Goal: Entertainment & Leisure: Consume media (video, audio)

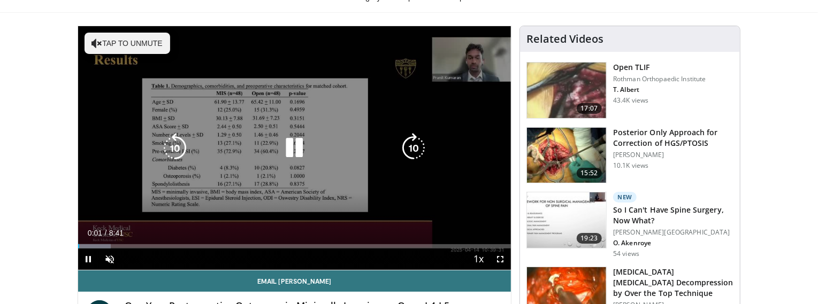
scroll to position [71, 0]
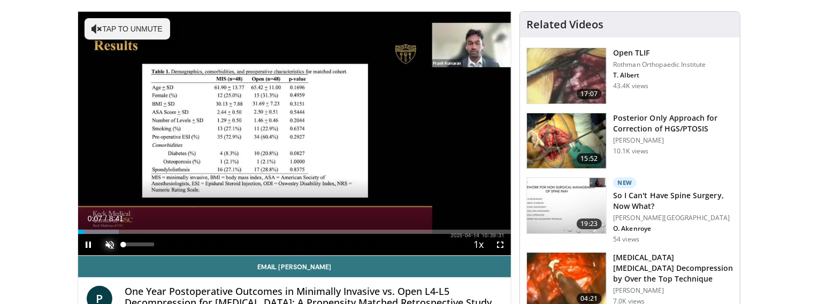
click at [112, 245] on span "Video Player" at bounding box center [109, 244] width 21 height 21
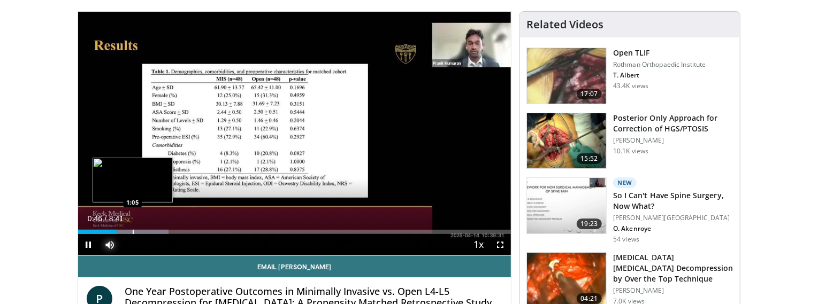
click at [132, 228] on div "Loaded : 20.91% 0:46 1:05" at bounding box center [294, 229] width 433 height 10
click at [153, 232] on div "Progress Bar" at bounding box center [153, 232] width 1 height 4
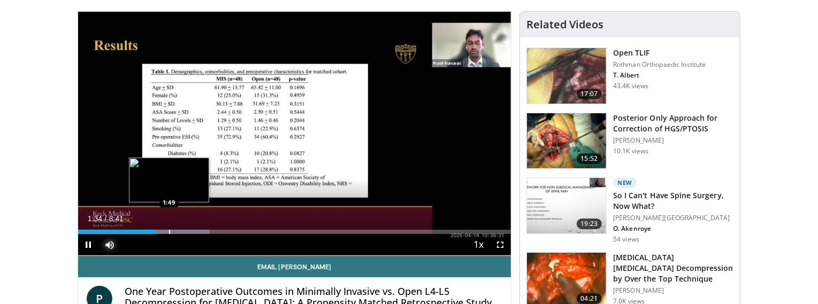
click at [169, 230] on div "Progress Bar" at bounding box center [169, 232] width 1 height 4
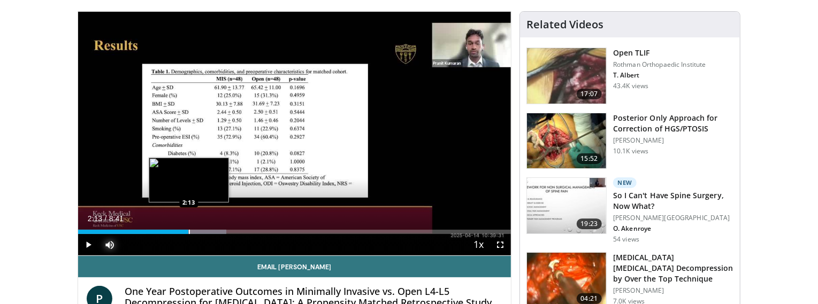
click at [189, 231] on div "Progress Bar" at bounding box center [189, 232] width 1 height 4
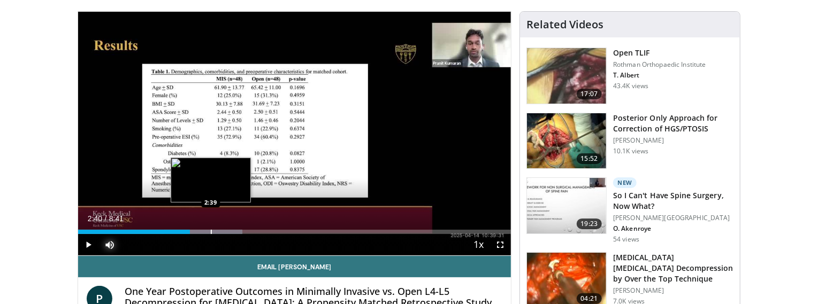
click at [211, 231] on div "Progress Bar" at bounding box center [211, 232] width 1 height 4
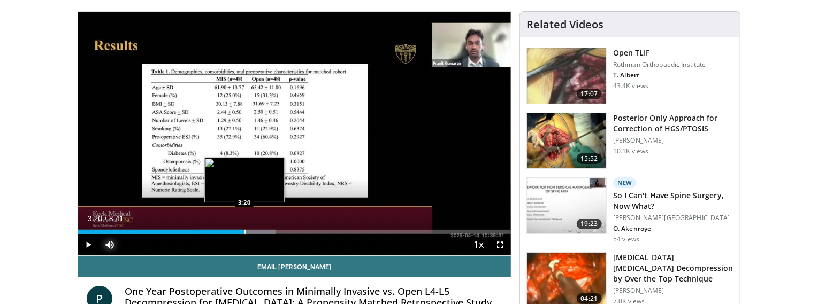
click at [244, 232] on div "Progress Bar" at bounding box center [244, 232] width 1 height 4
click at [257, 232] on div "Progress Bar" at bounding box center [257, 232] width 1 height 4
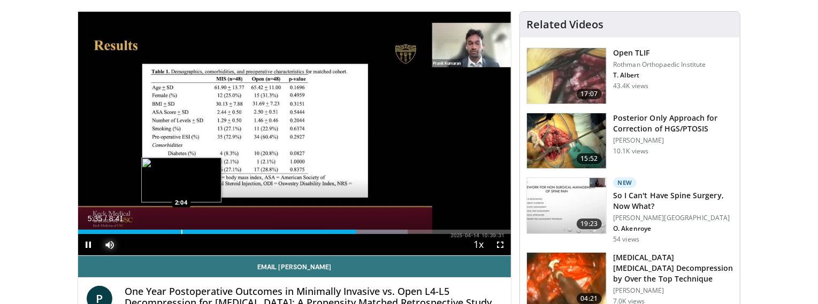
click at [181, 228] on div "Loaded : 76.09% 5:35 2:04" at bounding box center [294, 229] width 433 height 10
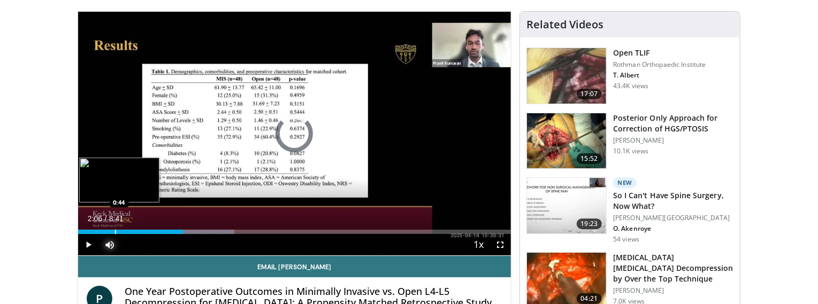
click at [114, 228] on div "Loaded : 36.13% 2:06 0:44" at bounding box center [294, 229] width 433 height 10
click at [98, 230] on div "Progress Bar" at bounding box center [98, 232] width 1 height 4
click at [85, 232] on div "Loaded : 17.11% 0:28 0:09" at bounding box center [294, 232] width 433 height 4
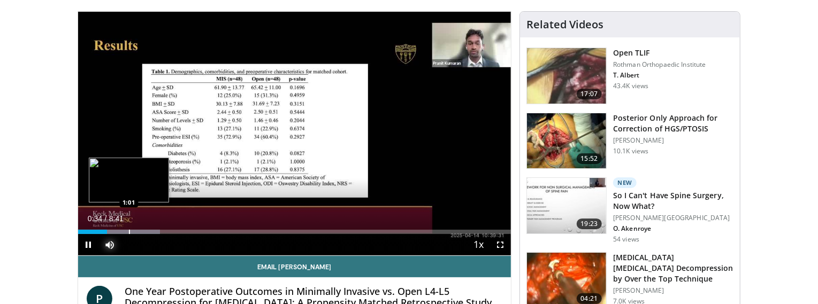
click at [129, 231] on div "Progress Bar" at bounding box center [129, 232] width 1 height 4
click at [139, 232] on div "Progress Bar" at bounding box center [139, 232] width 1 height 4
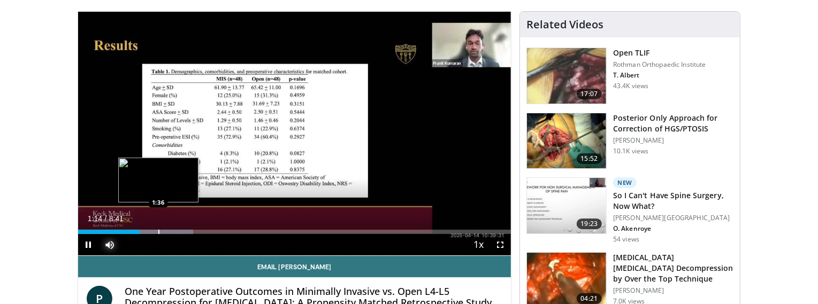
click at [158, 231] on div "Progress Bar" at bounding box center [158, 232] width 1 height 4
click at [166, 233] on div "Progress Bar" at bounding box center [166, 232] width 1 height 4
click at [178, 233] on div "Progress Bar" at bounding box center [178, 232] width 1 height 4
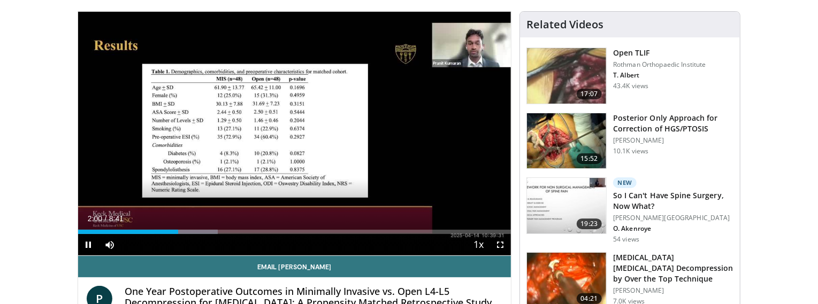
click at [189, 234] on div "Current Time 2:00 / Duration 8:41 Pause Skip Backward Skip Forward Mute 65% Loa…" at bounding box center [294, 244] width 433 height 21
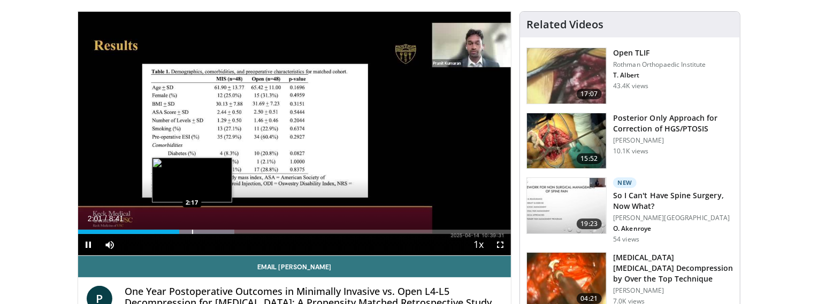
click at [192, 230] on div "Progress Bar" at bounding box center [192, 232] width 1 height 4
click at [205, 230] on div "Progress Bar" at bounding box center [205, 232] width 1 height 4
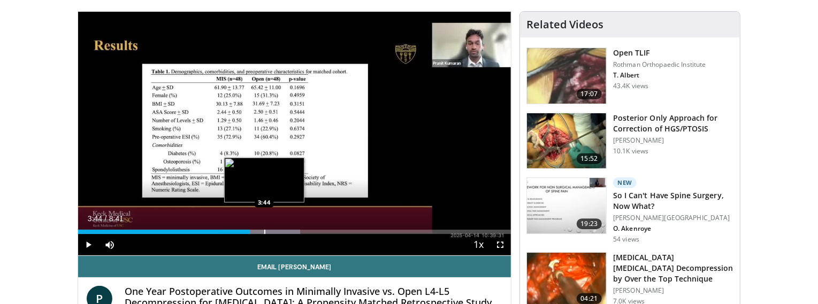
click at [264, 232] on div "Progress Bar" at bounding box center [264, 232] width 1 height 4
click at [277, 231] on div "Progress Bar" at bounding box center [277, 232] width 1 height 4
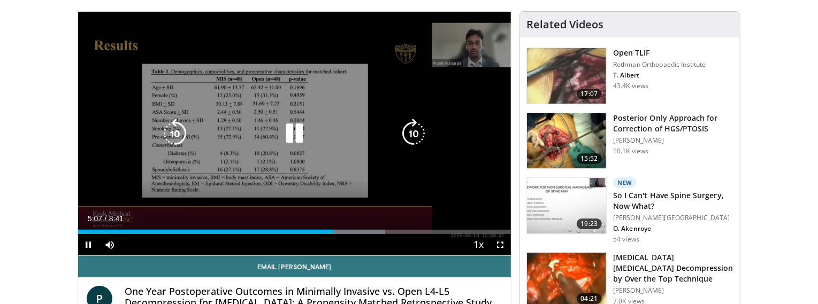
click at [474, 205] on div "10 seconds Tap to unmute" at bounding box center [294, 134] width 433 height 244
click at [477, 202] on div "10 seconds Tap to unmute" at bounding box center [294, 134] width 433 height 244
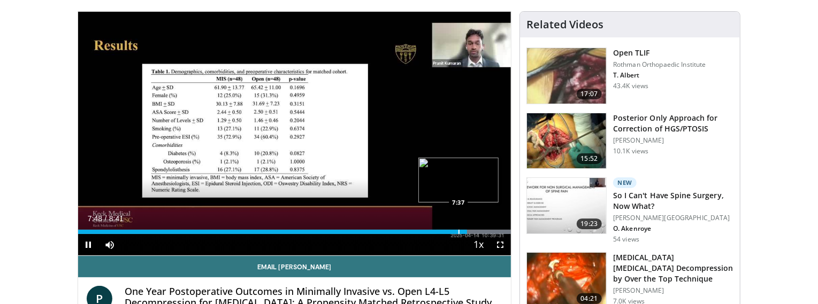
click at [458, 230] on div "Progress Bar" at bounding box center [458, 232] width 1 height 4
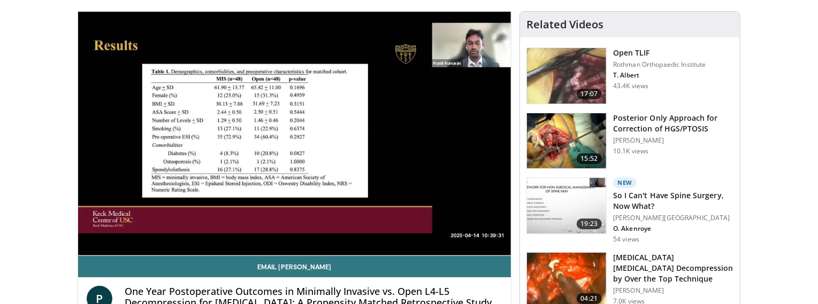
click at [488, 231] on div "10 seconds Tap to unmute" at bounding box center [294, 134] width 433 height 244
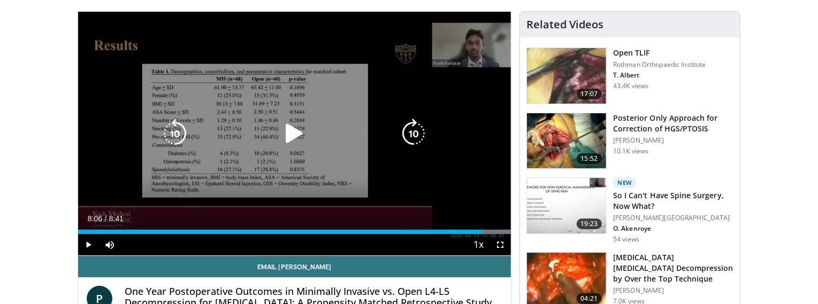
click at [0, 0] on div "Progress Bar" at bounding box center [0, 0] width 0 height 0
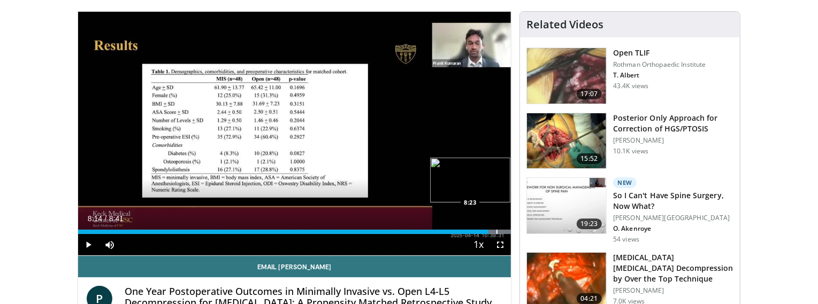
click at [496, 233] on div "Progress Bar" at bounding box center [496, 232] width 1 height 4
click at [90, 243] on span "Video Player" at bounding box center [88, 244] width 21 height 21
click at [459, 232] on div "Progress Bar" at bounding box center [459, 232] width 1 height 4
click at [503, 232] on div "Progress Bar" at bounding box center [503, 232] width 1 height 4
click at [505, 231] on div "Progress Bar" at bounding box center [505, 232] width 1 height 4
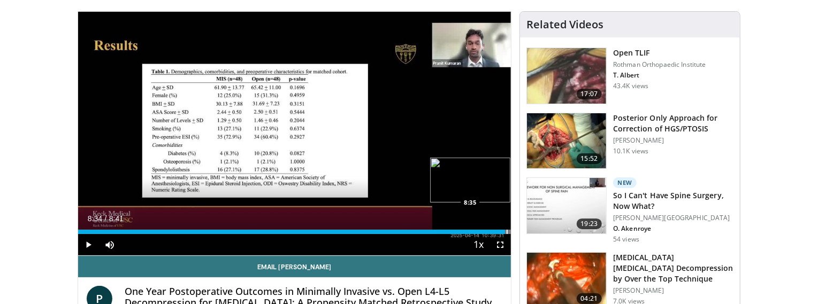
click at [507, 232] on div "Progress Bar" at bounding box center [507, 232] width 1 height 4
click at [509, 232] on div "Progress Bar" at bounding box center [509, 232] width 1 height 4
click at [510, 232] on div "Progress Bar" at bounding box center [510, 232] width 1 height 4
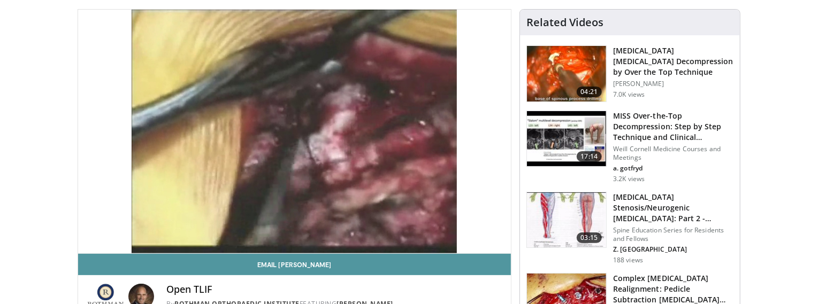
scroll to position [71, 0]
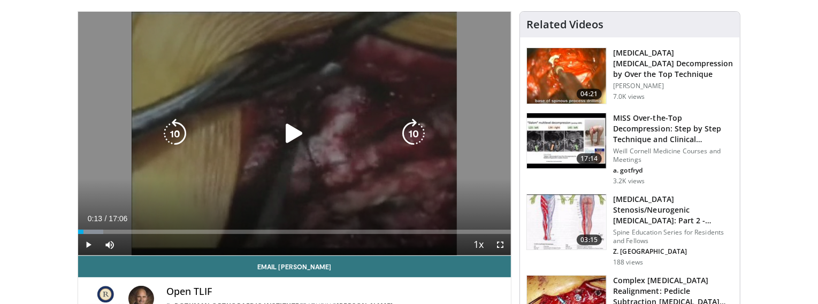
click at [285, 131] on icon "Video Player" at bounding box center [294, 134] width 30 height 30
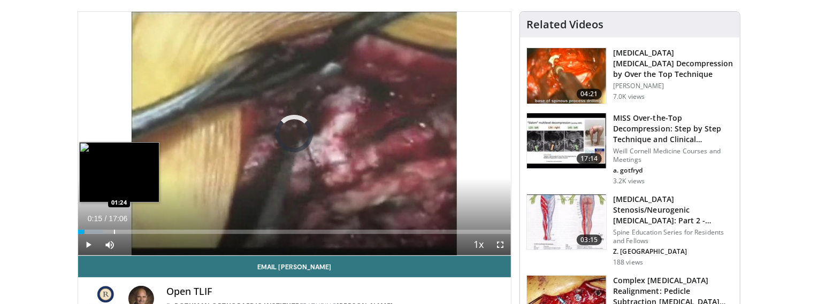
click at [114, 231] on div "Progress Bar" at bounding box center [114, 232] width 1 height 4
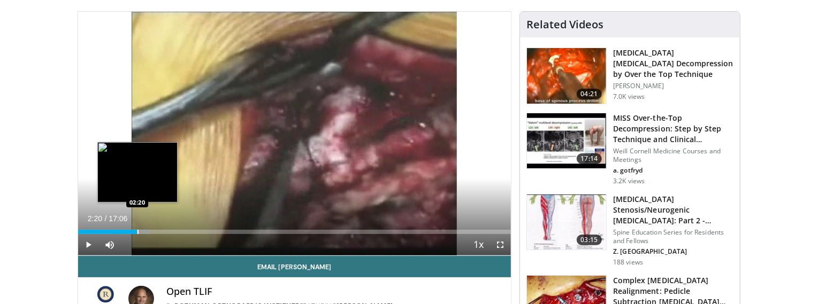
click at [137, 231] on div "Progress Bar" at bounding box center [137, 232] width 1 height 4
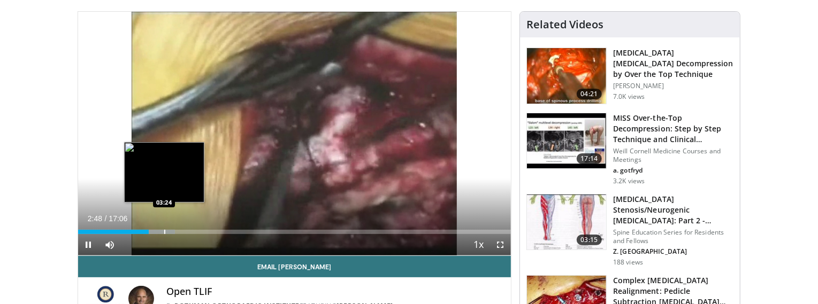
click at [164, 231] on div "Progress Bar" at bounding box center [164, 232] width 1 height 4
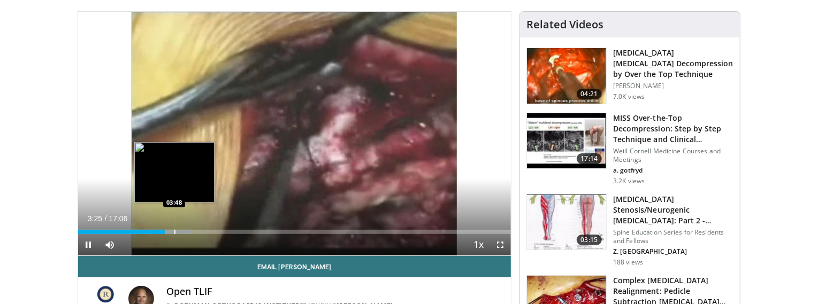
click at [174, 232] on div "Progress Bar" at bounding box center [174, 232] width 1 height 4
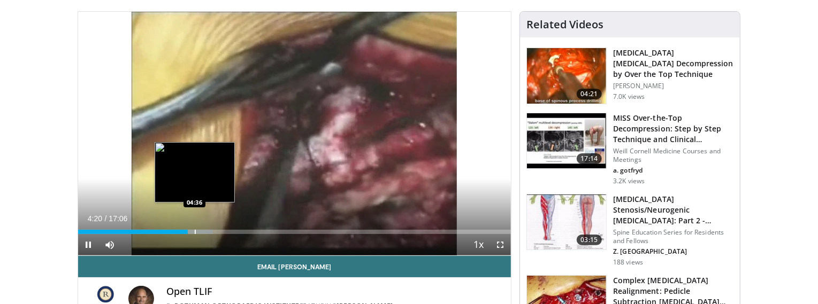
click at [195, 233] on div "Progress Bar" at bounding box center [195, 232] width 1 height 4
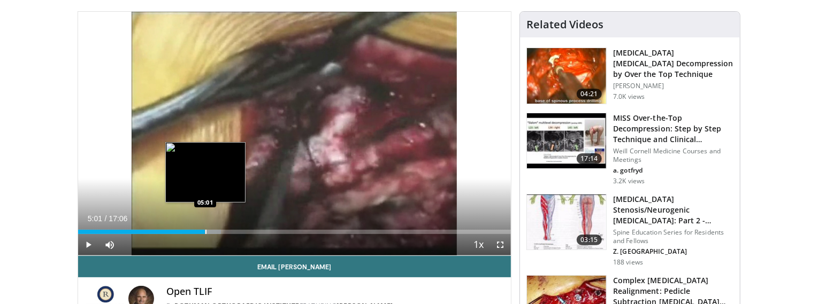
click at [205, 232] on div "Progress Bar" at bounding box center [205, 232] width 1 height 4
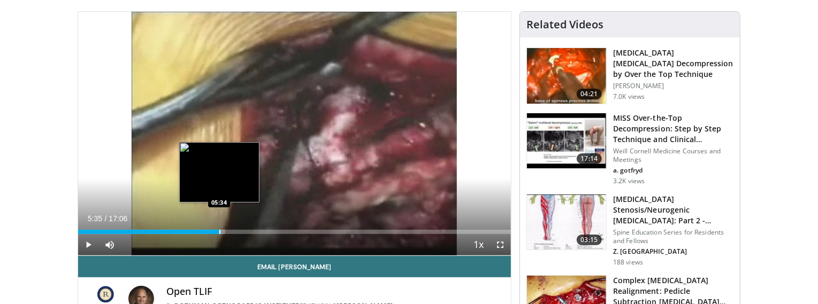
click at [219, 232] on div "Progress Bar" at bounding box center [219, 232] width 1 height 4
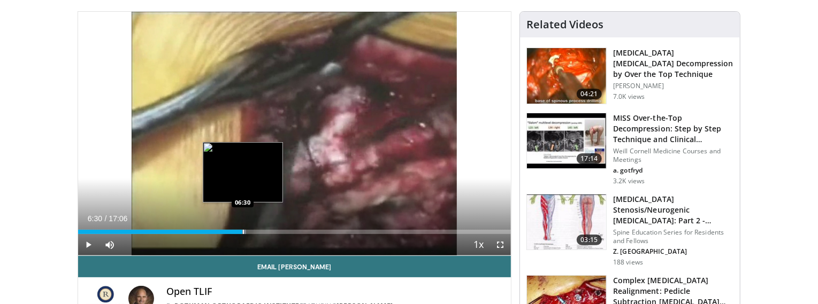
click at [243, 232] on div "Progress Bar" at bounding box center [243, 232] width 1 height 4
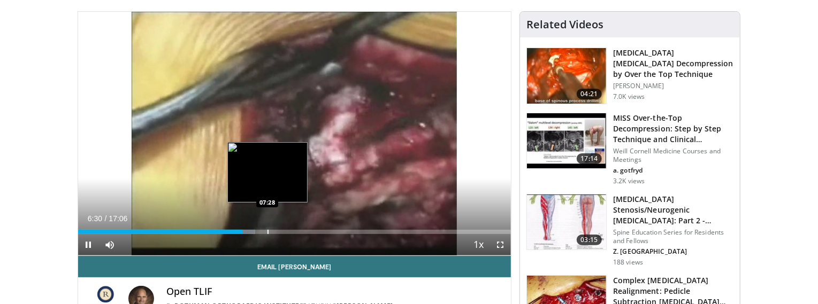
click at [267, 230] on div "Progress Bar" at bounding box center [267, 232] width 1 height 4
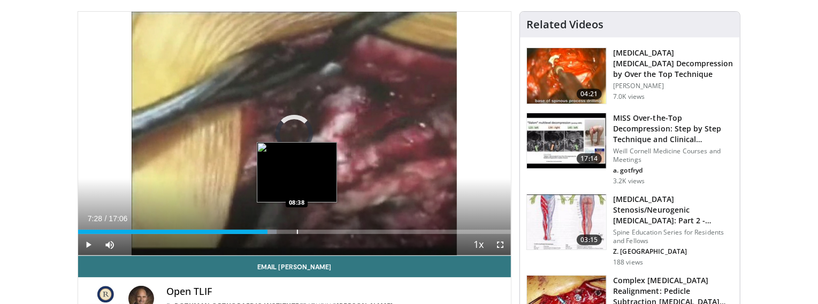
drag, startPoint x: 296, startPoint y: 232, endPoint x: 324, endPoint y: 231, distance: 27.8
click at [297, 232] on div "Progress Bar" at bounding box center [297, 232] width 1 height 4
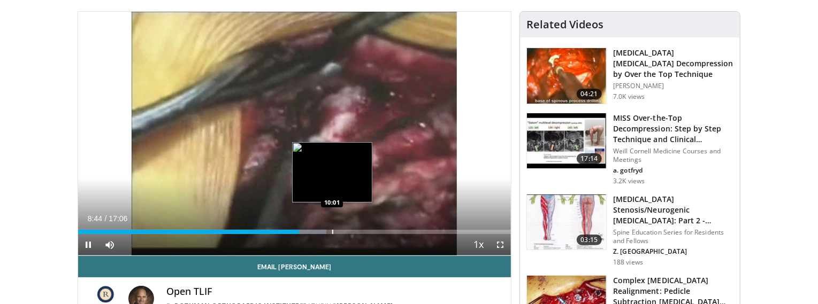
click at [332, 228] on div "Loaded : 57.38% 08:44 10:01" at bounding box center [294, 229] width 433 height 10
drag, startPoint x: 340, startPoint y: 229, endPoint x: 357, endPoint y: 232, distance: 17.9
click at [340, 230] on div "Progress Bar" at bounding box center [340, 232] width 1 height 4
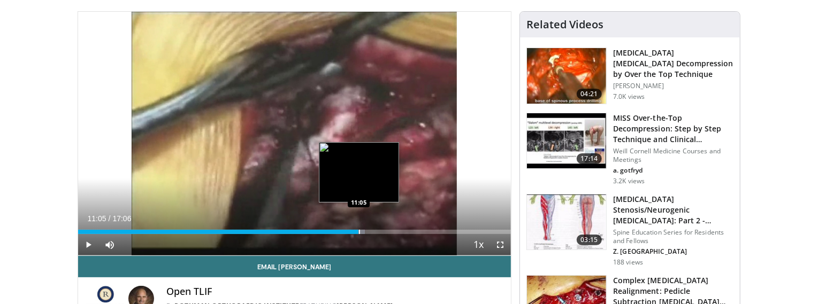
drag, startPoint x: 358, startPoint y: 231, endPoint x: 372, endPoint y: 233, distance: 14.0
click at [359, 231] on div "Progress Bar" at bounding box center [359, 232] width 1 height 4
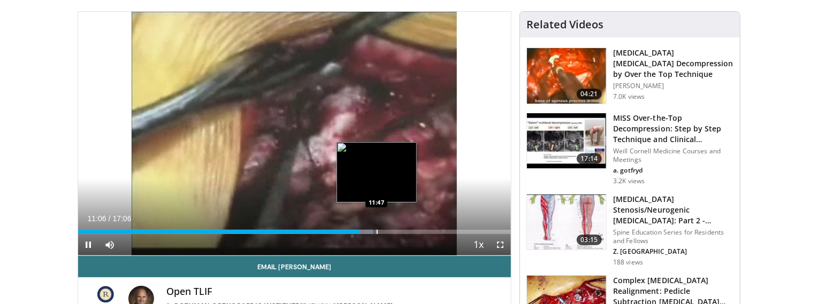
click at [377, 231] on div "Progress Bar" at bounding box center [377, 232] width 1 height 4
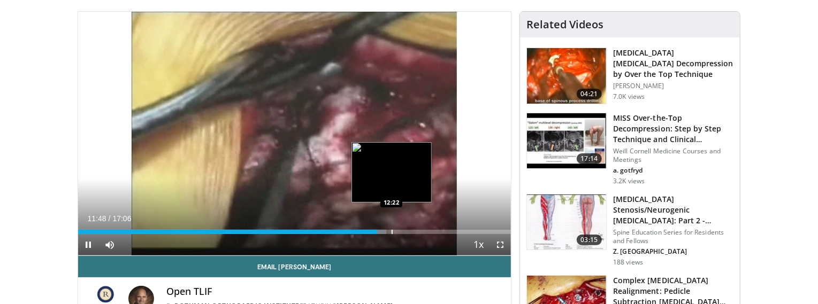
click at [392, 231] on div "Progress Bar" at bounding box center [392, 232] width 1 height 4
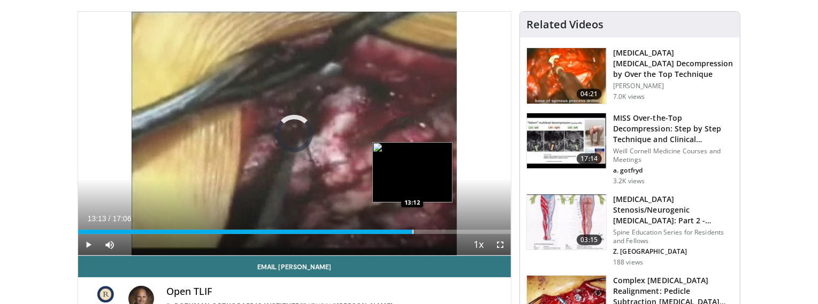
click at [412, 231] on div "Progress Bar" at bounding box center [412, 232] width 1 height 4
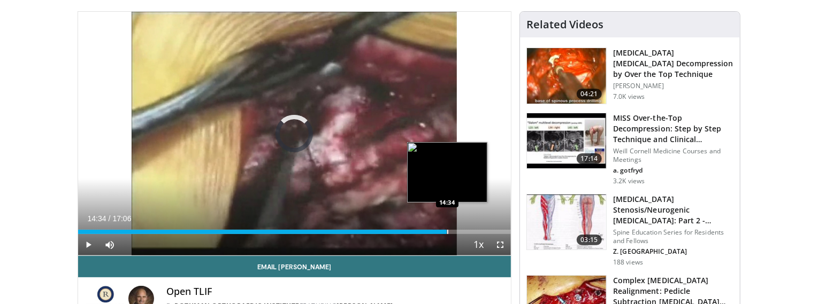
click at [447, 230] on div "Progress Bar" at bounding box center [447, 232] width 1 height 4
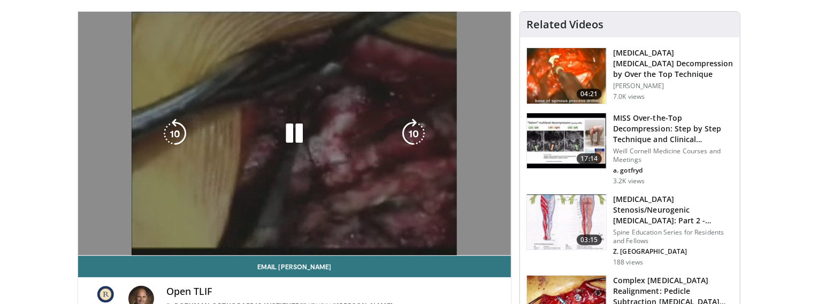
click at [466, 231] on video-js "**********" at bounding box center [294, 134] width 433 height 244
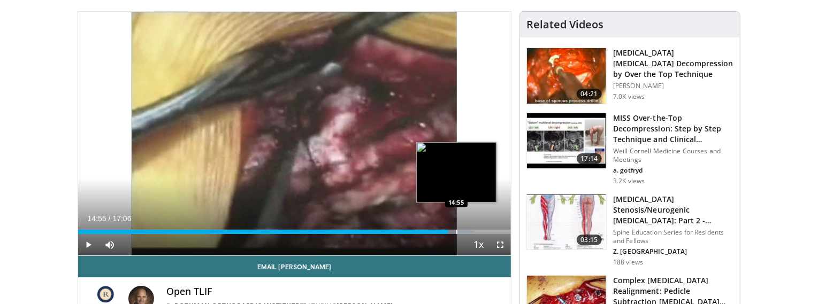
click at [456, 230] on div "Progress Bar" at bounding box center [456, 232] width 1 height 4
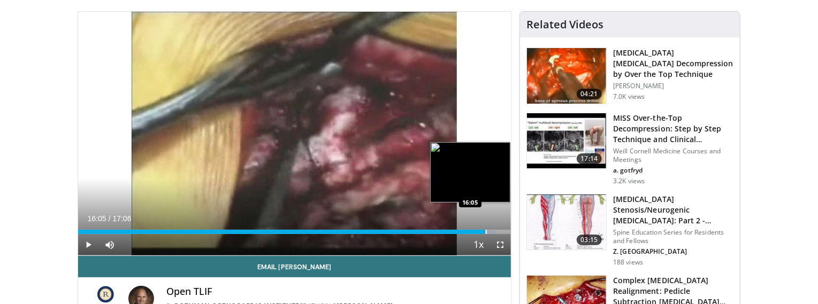
click at [486, 230] on div "Progress Bar" at bounding box center [486, 232] width 1 height 4
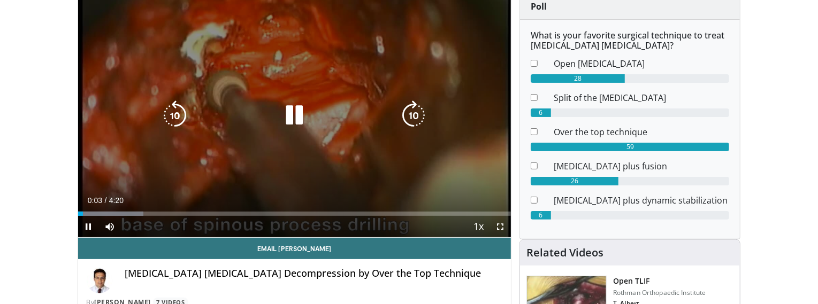
scroll to position [107, 0]
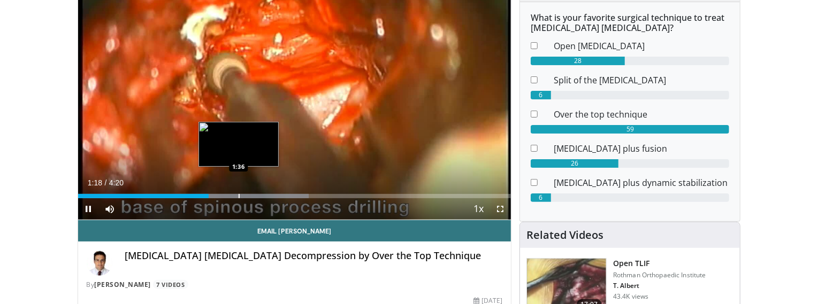
click at [239, 197] on div "Progress Bar" at bounding box center [239, 196] width 1 height 4
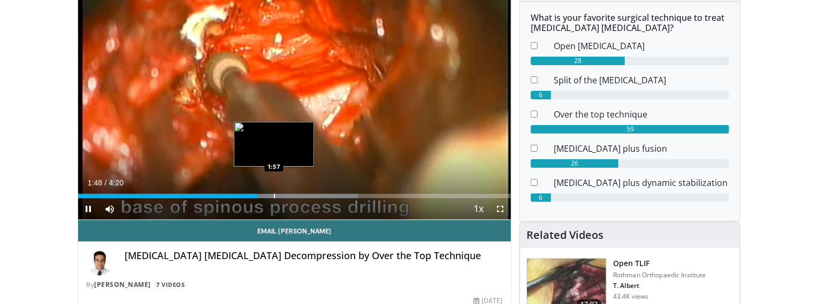
click at [274, 195] on div "Progress Bar" at bounding box center [274, 196] width 1 height 4
